Goal: Find specific fact: Find specific page/section

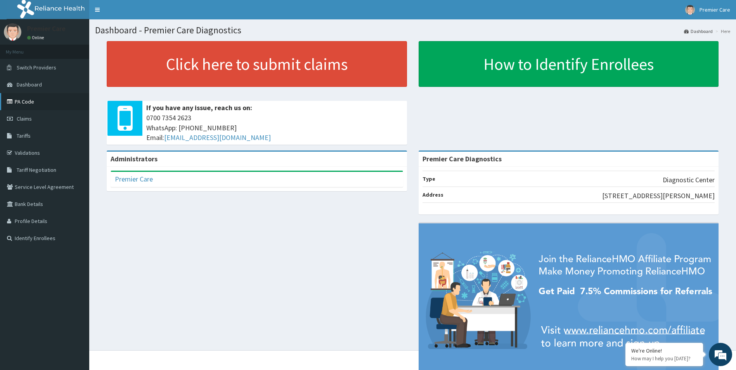
click at [27, 101] on link "PA Code" at bounding box center [44, 101] width 89 height 17
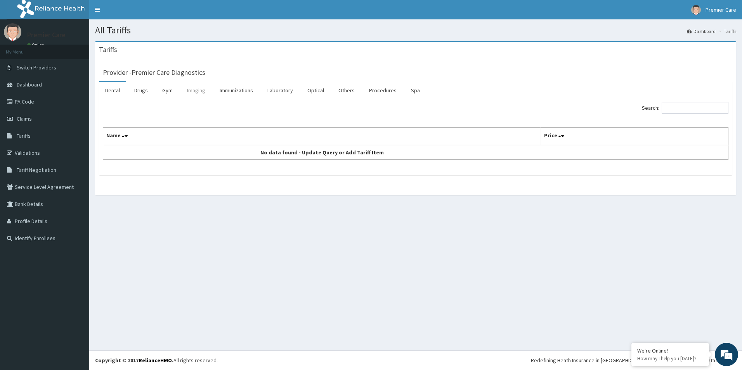
click at [193, 92] on link "Imaging" at bounding box center [196, 90] width 31 height 16
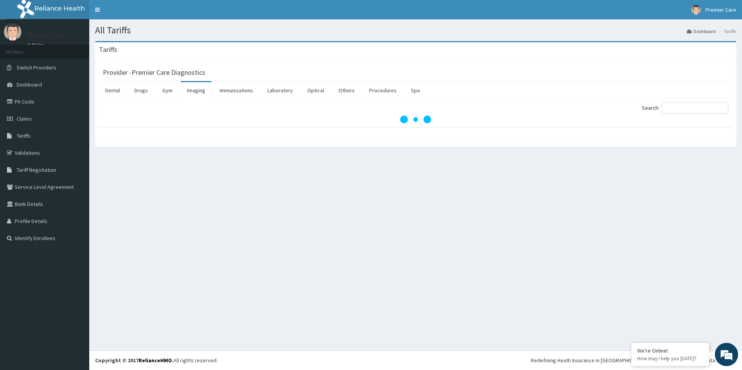
click at [682, 115] on div "Search:" at bounding box center [574, 109] width 307 height 14
click at [683, 111] on input "Search:" at bounding box center [694, 108] width 67 height 12
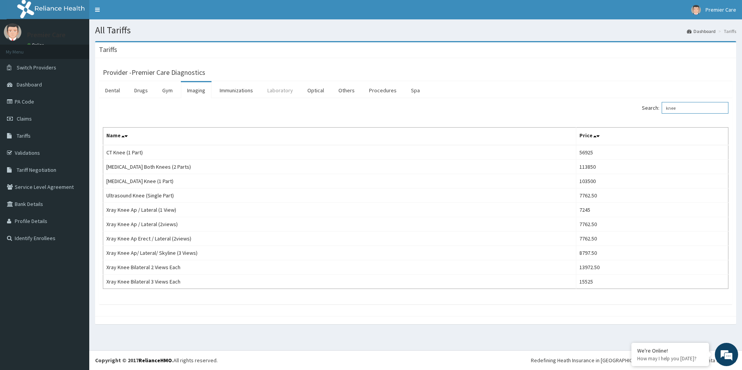
type input "knee"
click at [293, 92] on link "Laboratory" at bounding box center [280, 90] width 38 height 16
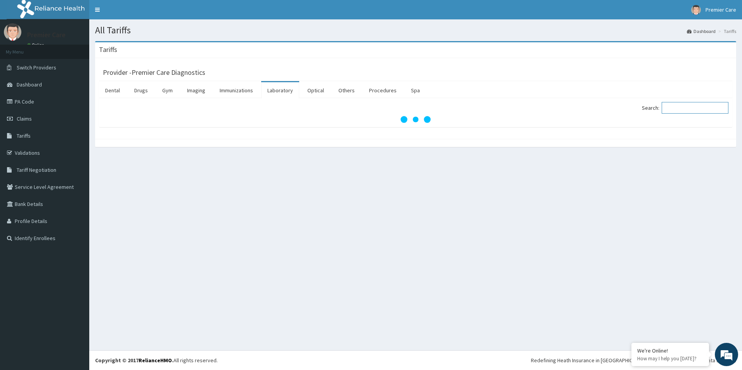
click at [683, 109] on input "Search:" at bounding box center [694, 108] width 67 height 12
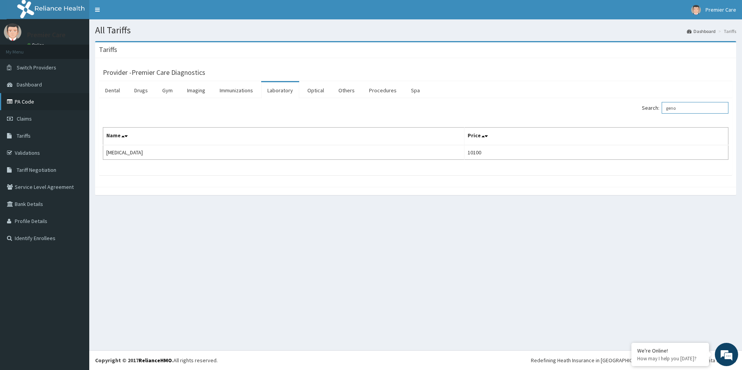
type input "geno"
click at [16, 100] on link "PA Code" at bounding box center [44, 101] width 89 height 17
